Goal: Task Accomplishment & Management: Manage account settings

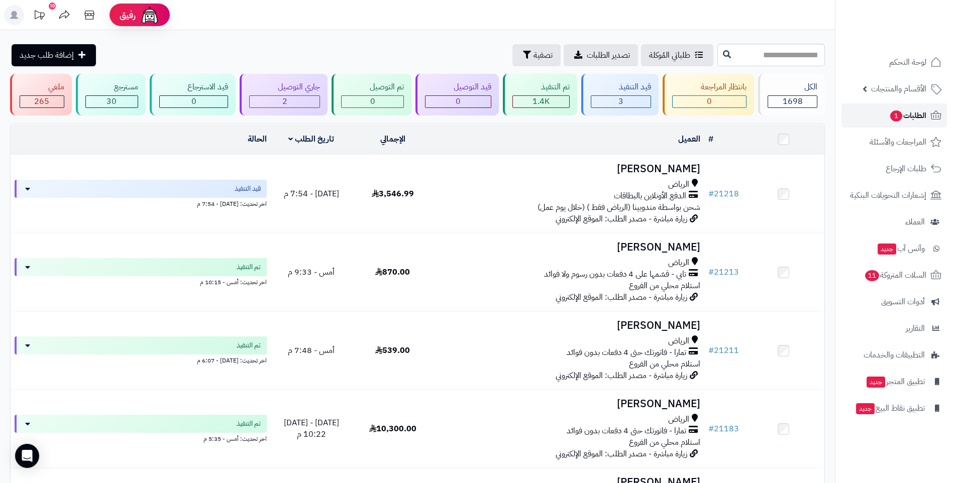
click at [917, 117] on span "الطلبات 1" at bounding box center [907, 116] width 37 height 14
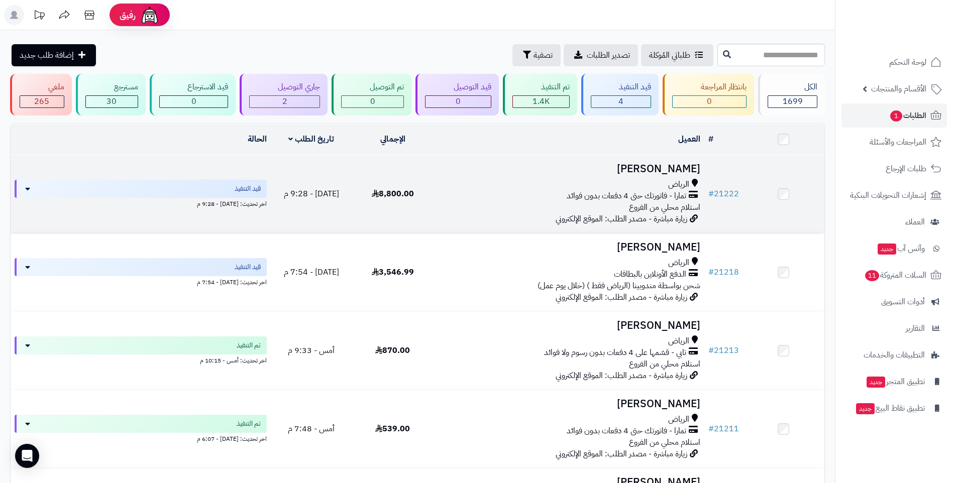
click at [562, 192] on div "تمارا - فاتورتك حتى 4 دفعات بدون فوائد" at bounding box center [569, 196] width 263 height 12
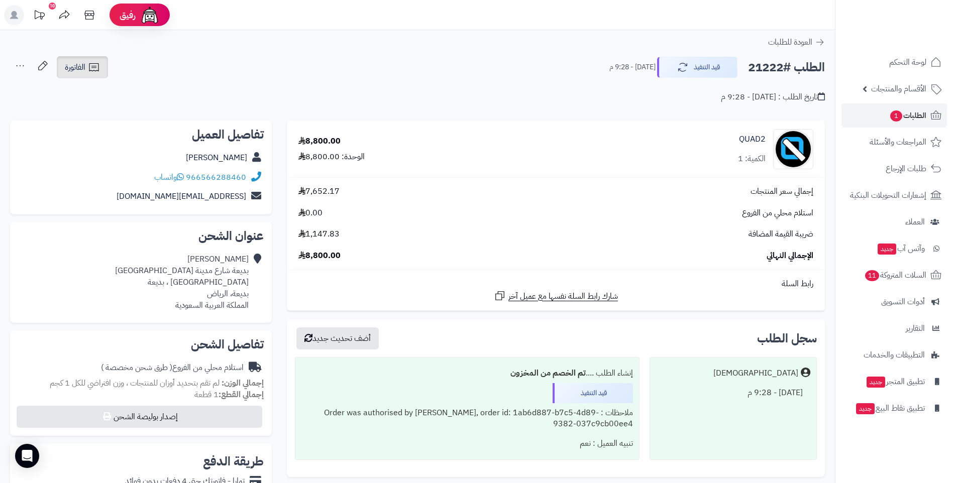
click at [94, 68] on icon at bounding box center [94, 67] width 12 height 12
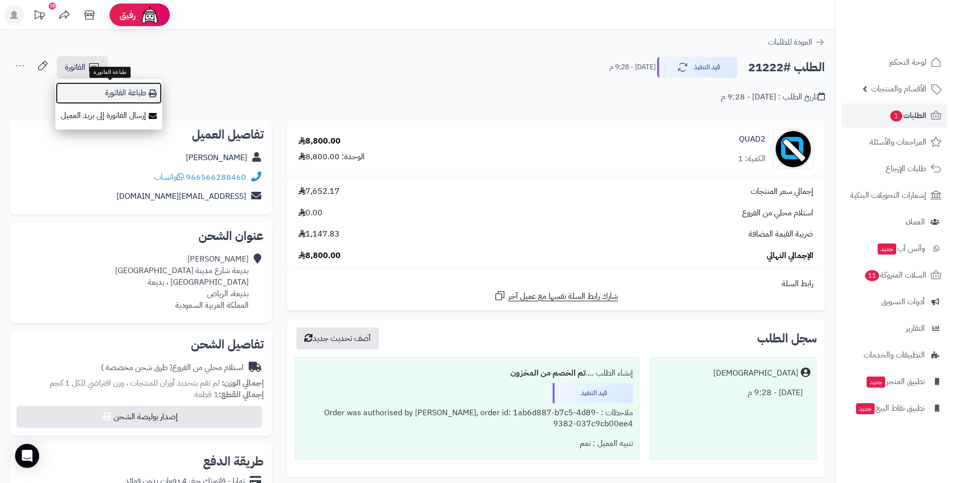
click at [154, 98] on link "طباعة الفاتورة" at bounding box center [108, 93] width 107 height 23
